Goal: Task Accomplishment & Management: Manage account settings

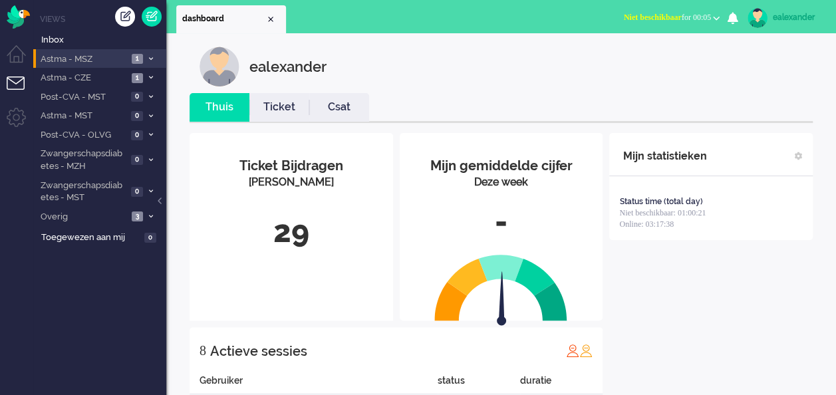
click at [148, 57] on span at bounding box center [151, 58] width 10 height 7
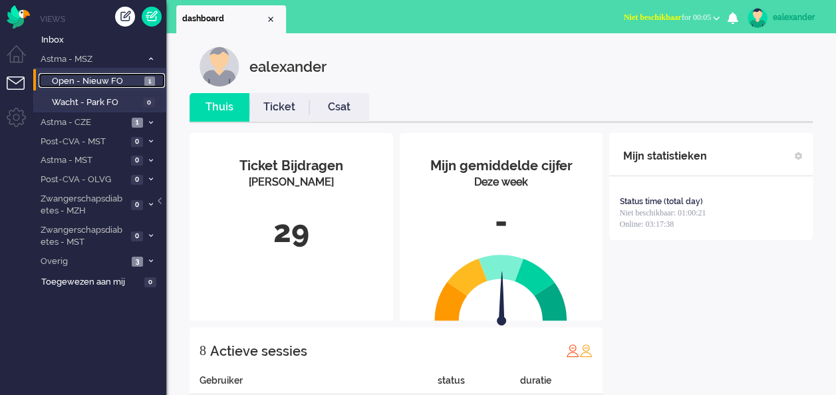
click at [143, 81] on link "Open - Nieuw FO 1" at bounding box center [102, 80] width 126 height 15
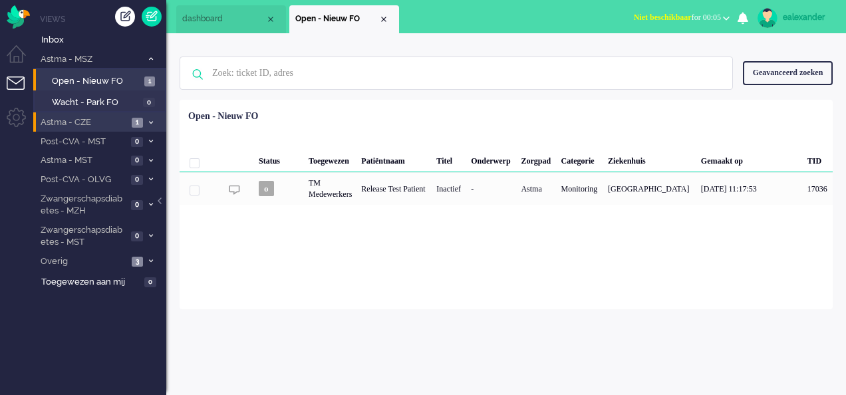
click at [142, 120] on li "Astma - CZE 1" at bounding box center [99, 121] width 133 height 19
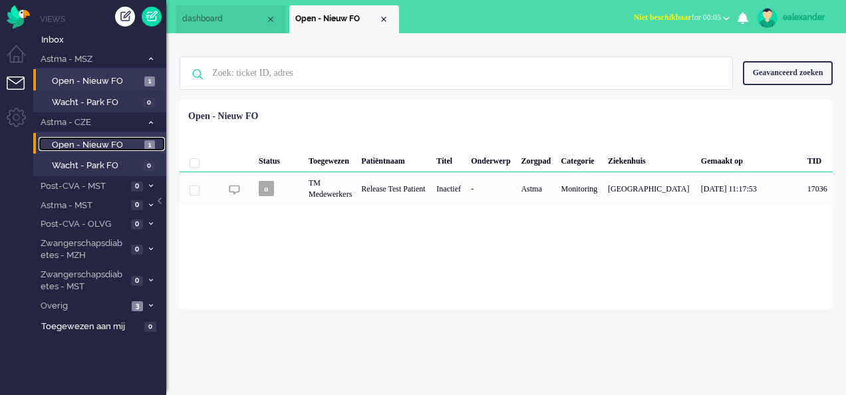
click at [130, 141] on span "Open - Nieuw FO" at bounding box center [96, 145] width 89 height 13
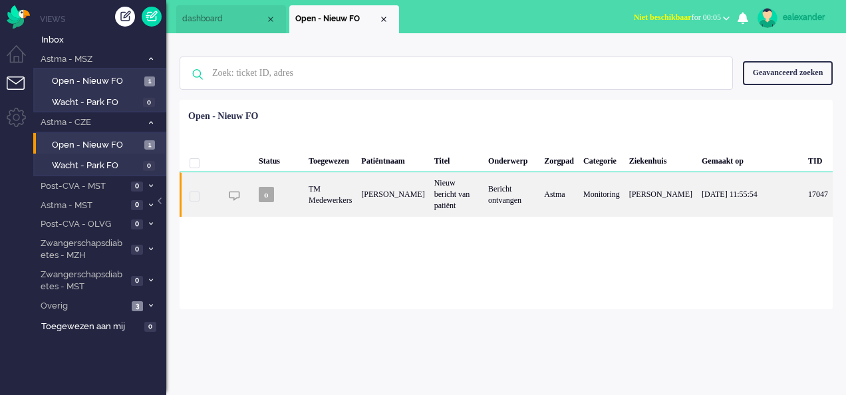
click at [411, 213] on div "[PERSON_NAME]" at bounding box center [392, 194] width 72 height 44
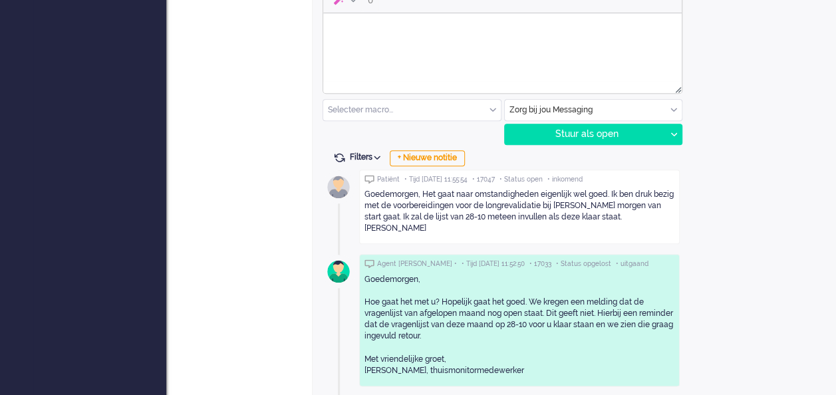
scroll to position [660, 0]
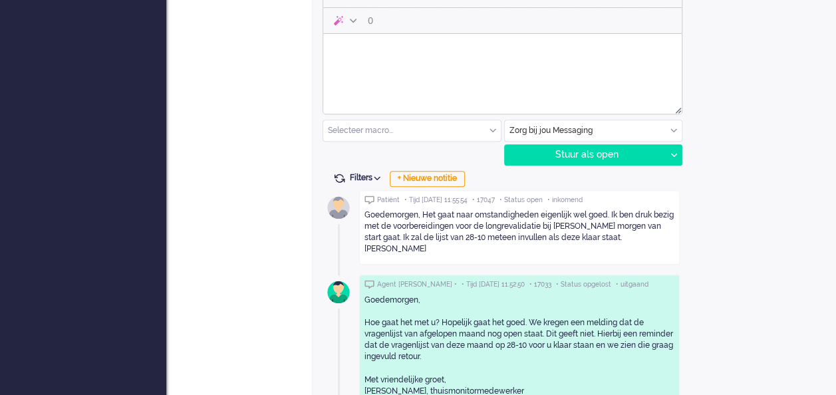
click at [394, 60] on body "Rich Text Area. Press ALT-0 for help." at bounding box center [502, 50] width 348 height 23
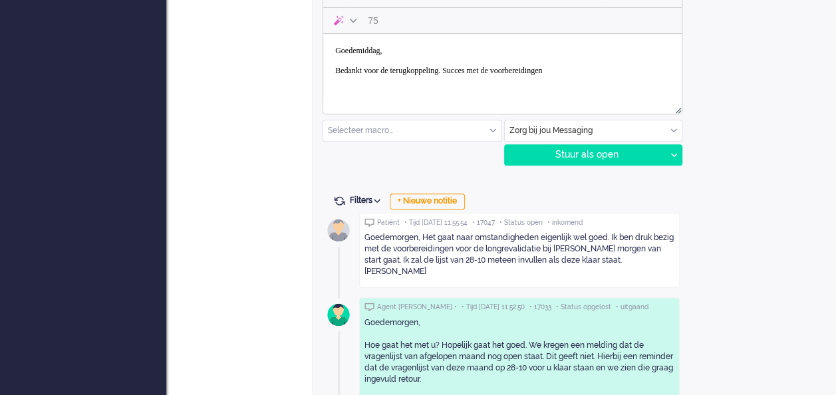
click at [469, 72] on body "Goedemiddag, Bedankt voor de terugkoppeling. Succes met de voorbereidingen" at bounding box center [502, 60] width 348 height 43
click at [422, 82] on body "Goedemiddag, Bedankt voor de terugkoppeling. Fijn om te horen dat het goed gaat…" at bounding box center [502, 60] width 348 height 43
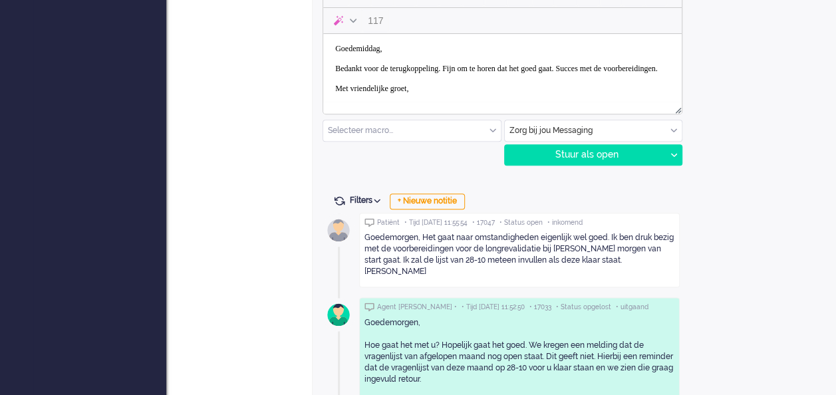
scroll to position [12, 0]
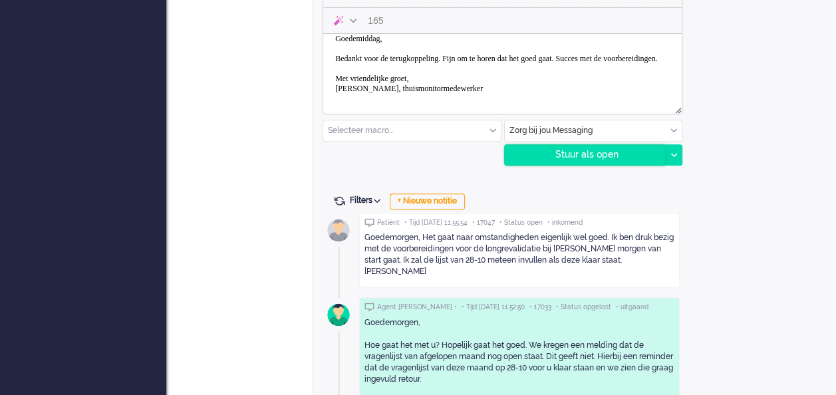
click at [597, 154] on div "Stuur als open" at bounding box center [585, 155] width 161 height 20
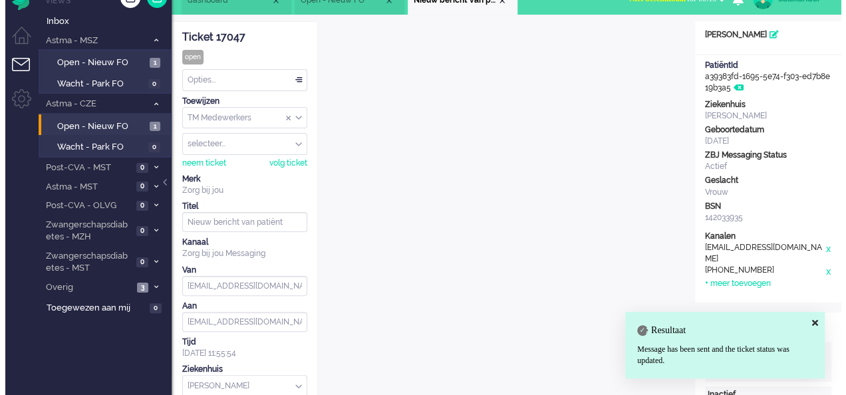
scroll to position [0, 0]
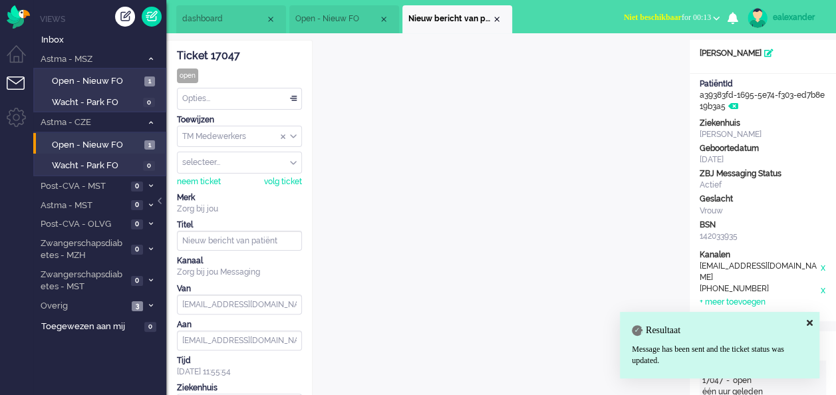
click at [290, 99] on div "Opties..." at bounding box center [239, 98] width 124 height 21
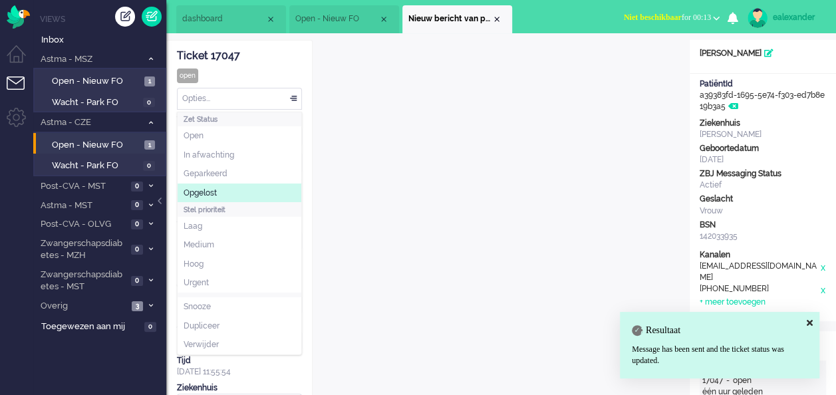
click at [248, 191] on li "Opgelost" at bounding box center [239, 192] width 124 height 19
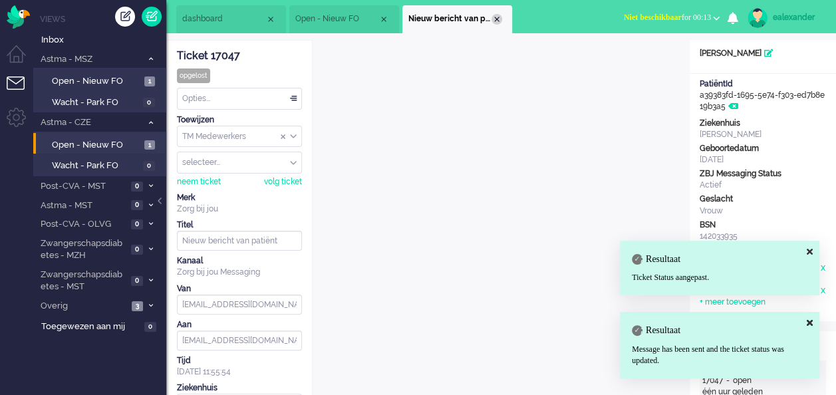
click at [497, 17] on div "Close tab" at bounding box center [496, 19] width 11 height 11
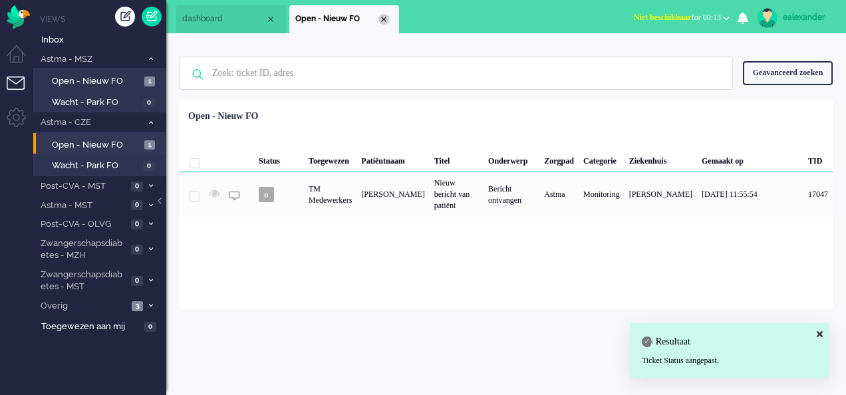
click at [385, 17] on div "Close tab" at bounding box center [383, 19] width 11 height 11
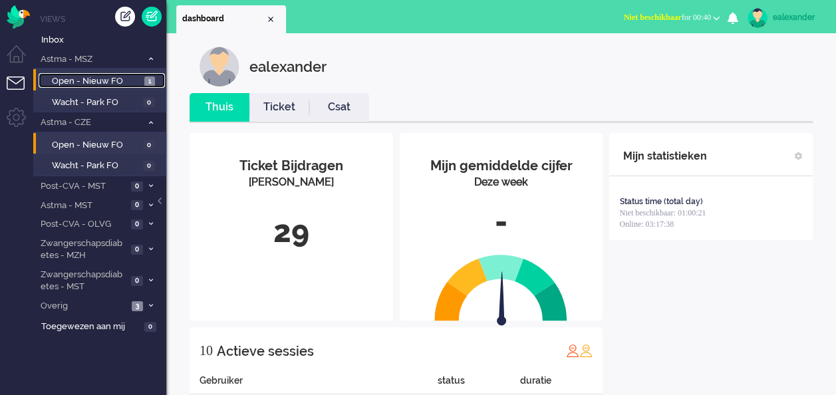
click at [112, 76] on span "Open - Nieuw FO" at bounding box center [96, 81] width 89 height 13
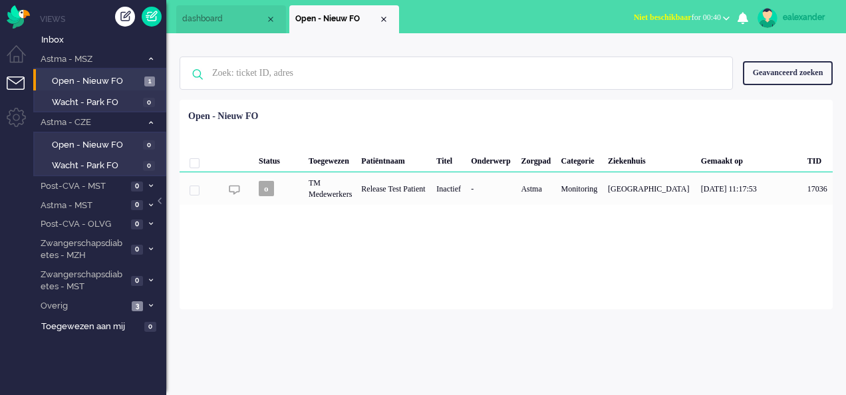
click at [702, 17] on span "Niet beschikbaar for 00:40" at bounding box center [676, 17] width 87 height 9
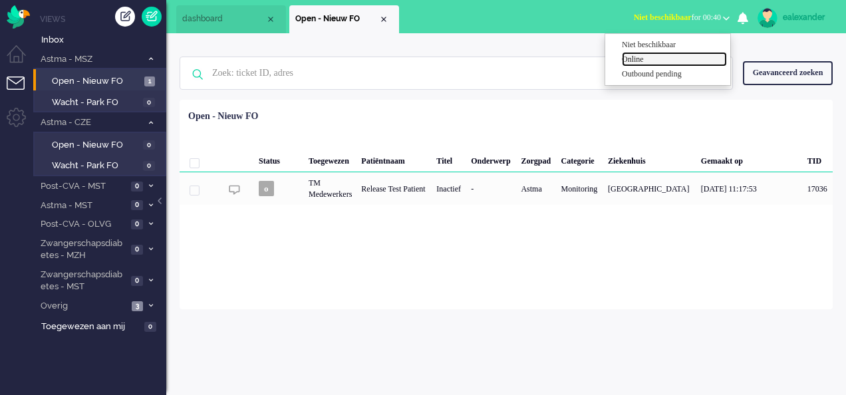
click at [651, 58] on label "Online" at bounding box center [674, 59] width 105 height 11
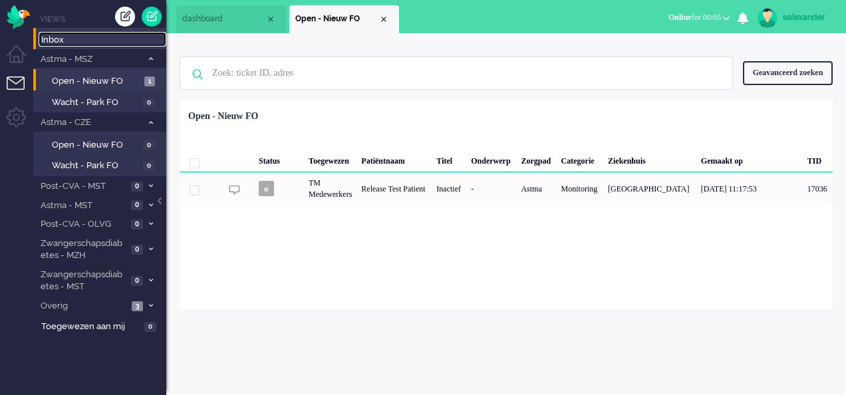
click at [84, 43] on span "Inbox" at bounding box center [103, 40] width 125 height 13
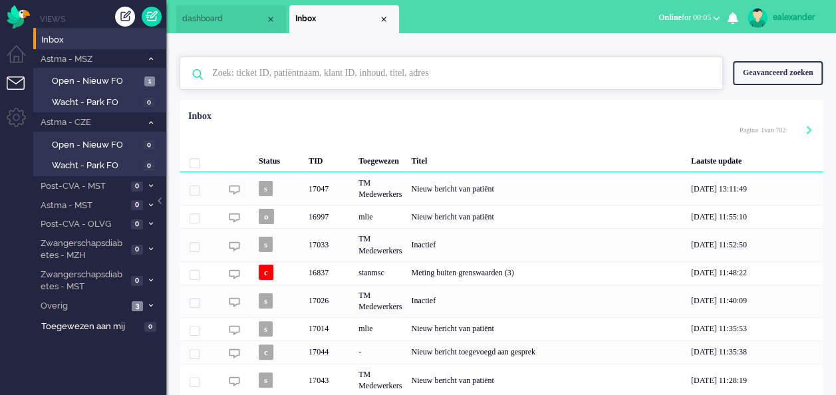
click at [332, 72] on input "text" at bounding box center [453, 73] width 502 height 32
paste input "16512"
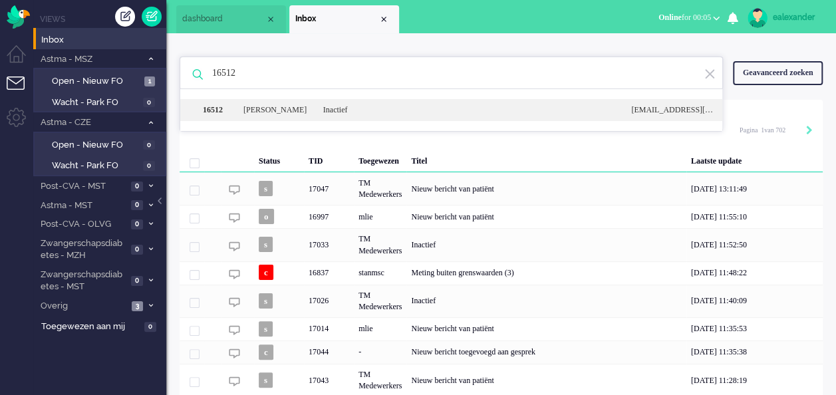
click at [326, 111] on div "Inactief" at bounding box center [467, 109] width 308 height 11
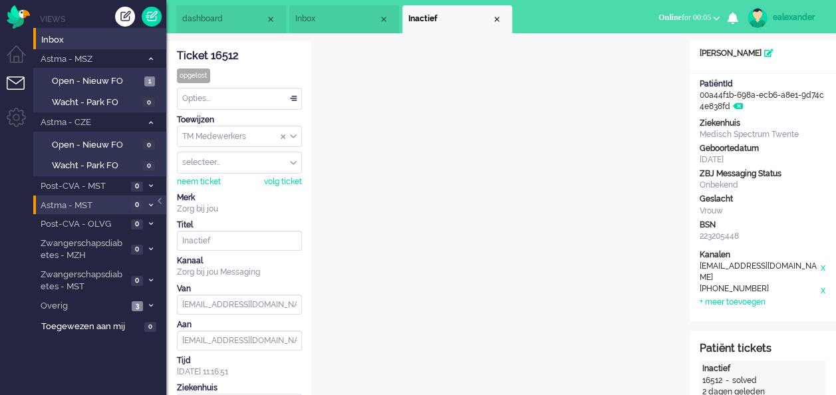
click at [164, 202] on li "Astma - MST 0" at bounding box center [99, 204] width 133 height 19
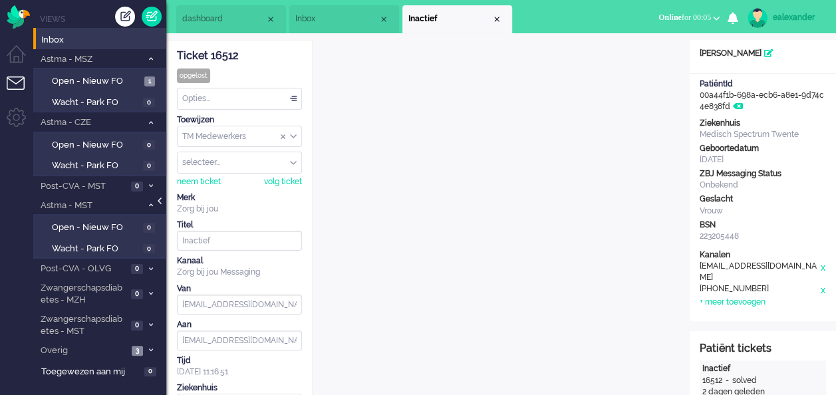
click at [160, 199] on div at bounding box center [161, 207] width 7 height 20
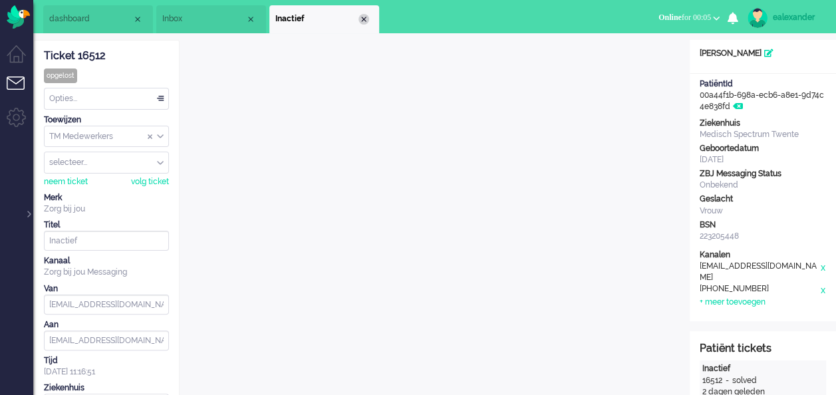
click at [360, 19] on div "Close tab" at bounding box center [363, 19] width 11 height 11
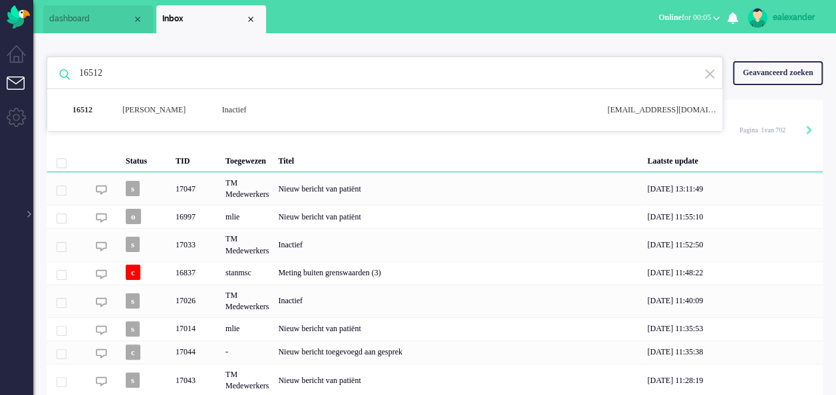
click at [266, 76] on input "16512" at bounding box center [386, 73] width 635 height 32
paste input "308"
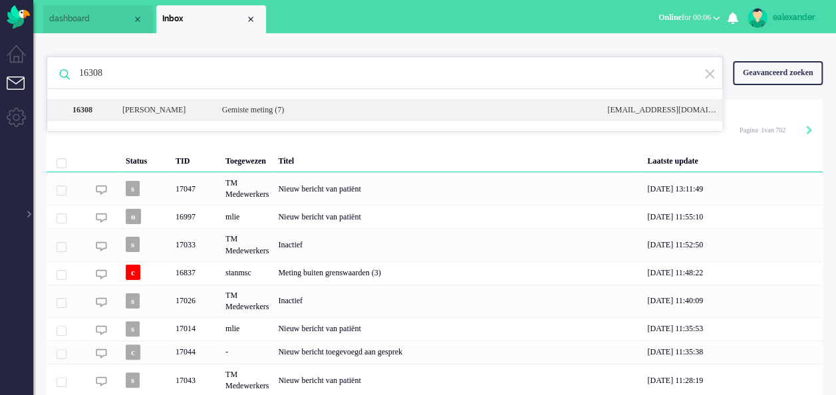
type input "16308"
click at [275, 108] on div "Gemiste meting (7)" at bounding box center [404, 109] width 385 height 11
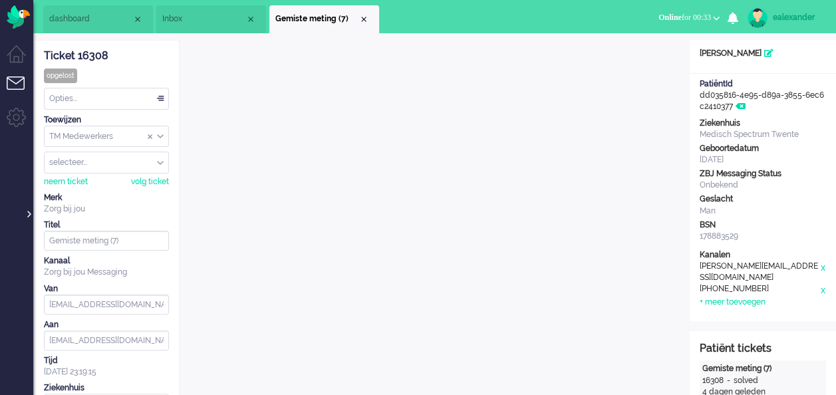
click at [28, 209] on div at bounding box center [28, 207] width 7 height 20
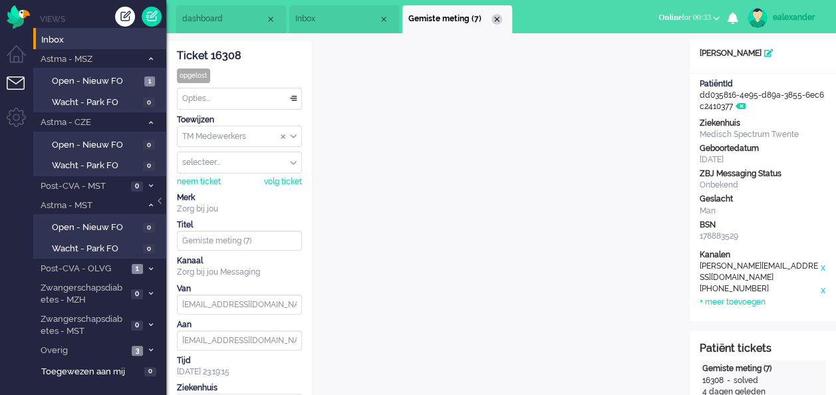
click at [500, 17] on div "Close tab" at bounding box center [496, 19] width 11 height 11
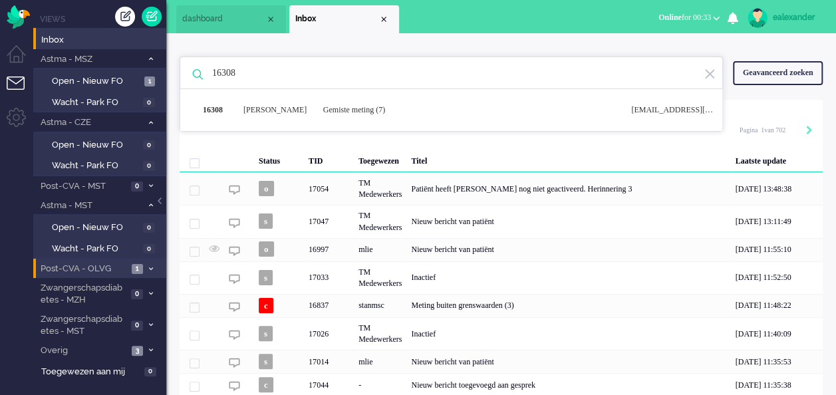
click at [149, 263] on li "Post-CVA - OLVG 1" at bounding box center [99, 268] width 133 height 19
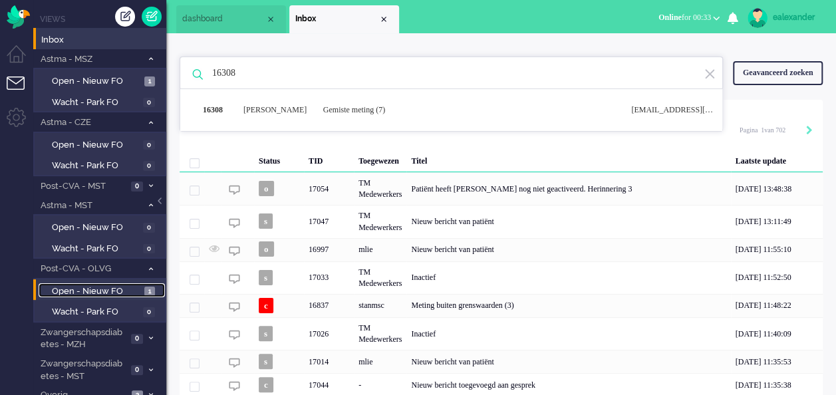
click at [131, 288] on span "Open - Nieuw FO" at bounding box center [96, 291] width 89 height 13
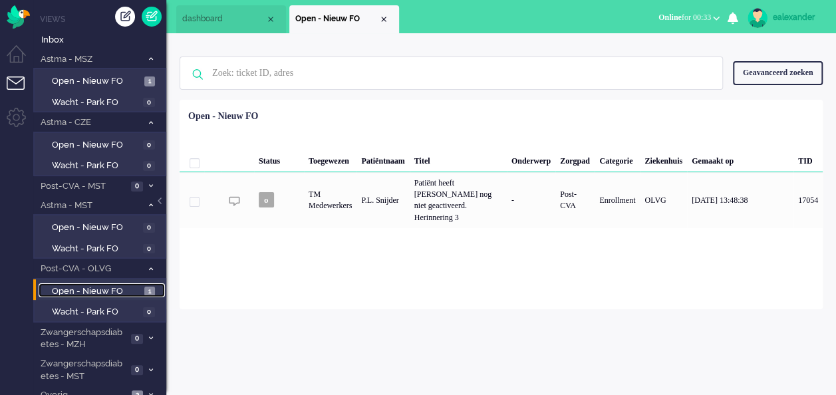
click at [150, 286] on link "Open - Nieuw FO 1" at bounding box center [102, 290] width 126 height 15
click at [150, 265] on span at bounding box center [151, 268] width 10 height 7
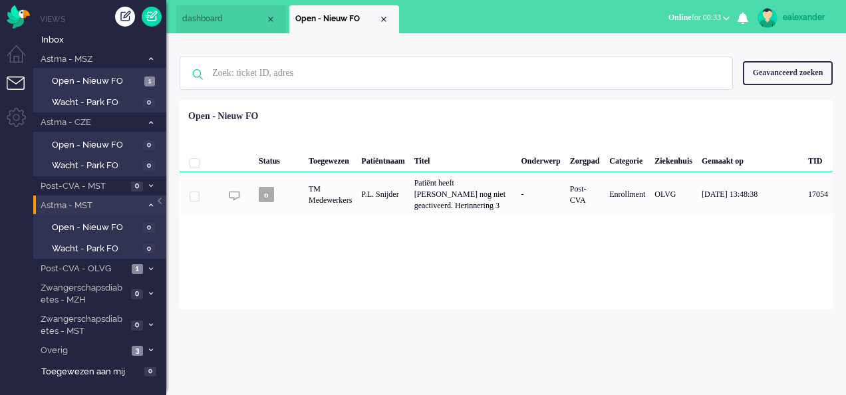
click at [147, 199] on li "Astma - MST 0" at bounding box center [99, 204] width 133 height 19
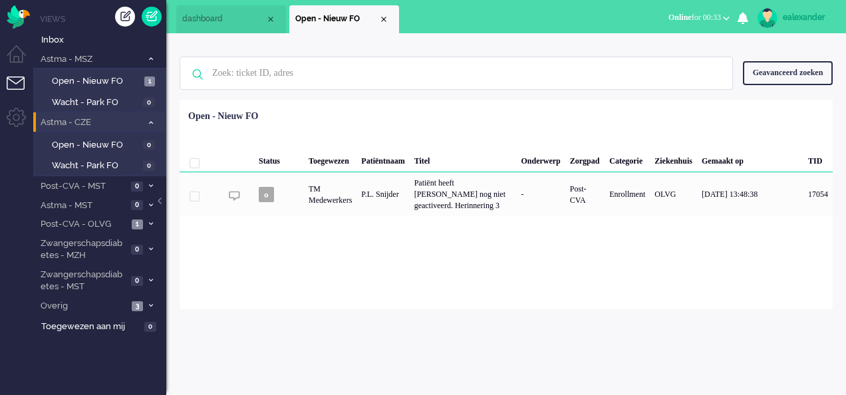
click at [153, 116] on li "Astma - CZE 0" at bounding box center [99, 121] width 133 height 19
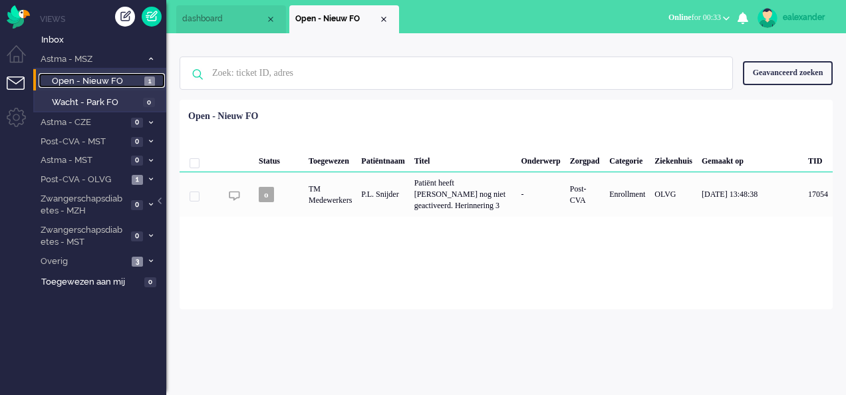
click at [116, 77] on span "Open - Nieuw FO" at bounding box center [96, 81] width 89 height 13
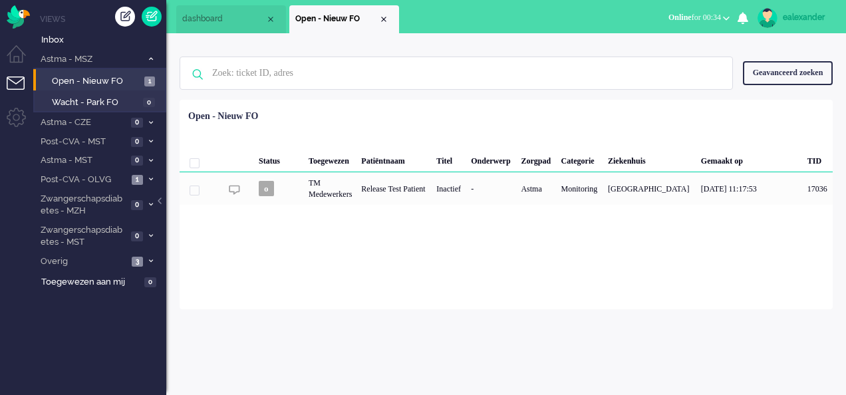
click at [718, 15] on span "Online for 00:34" at bounding box center [694, 17] width 53 height 9
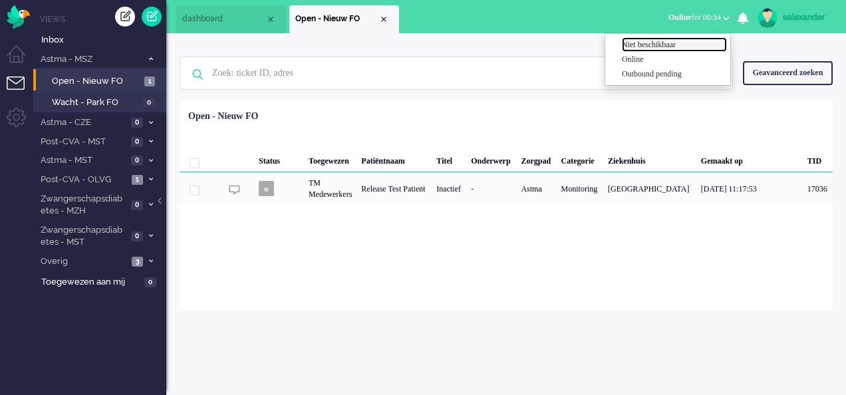
click at [702, 47] on label "Niet beschikbaar" at bounding box center [674, 44] width 105 height 11
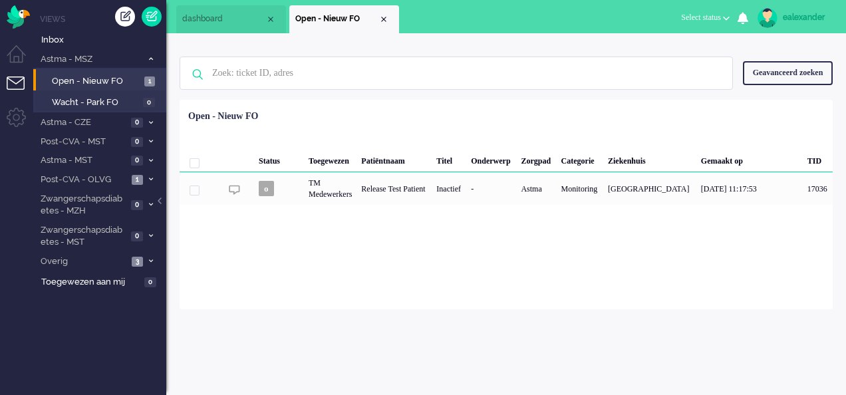
click at [807, 9] on link "ealexander" at bounding box center [793, 18] width 78 height 20
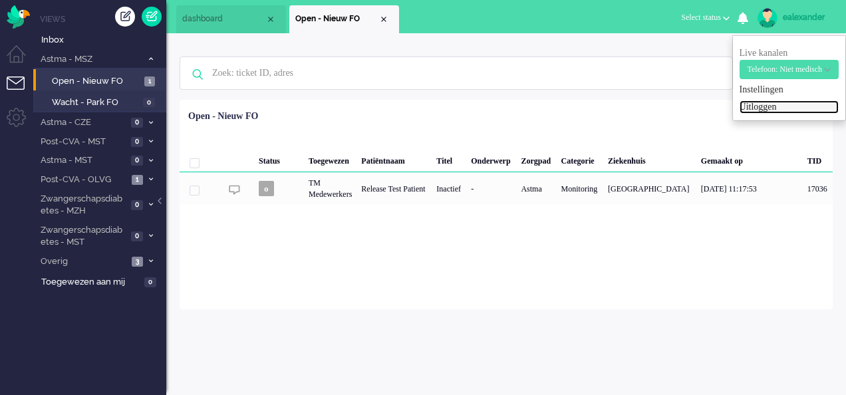
click at [753, 108] on link "Uitloggen" at bounding box center [788, 106] width 99 height 13
